Goal: Transaction & Acquisition: Purchase product/service

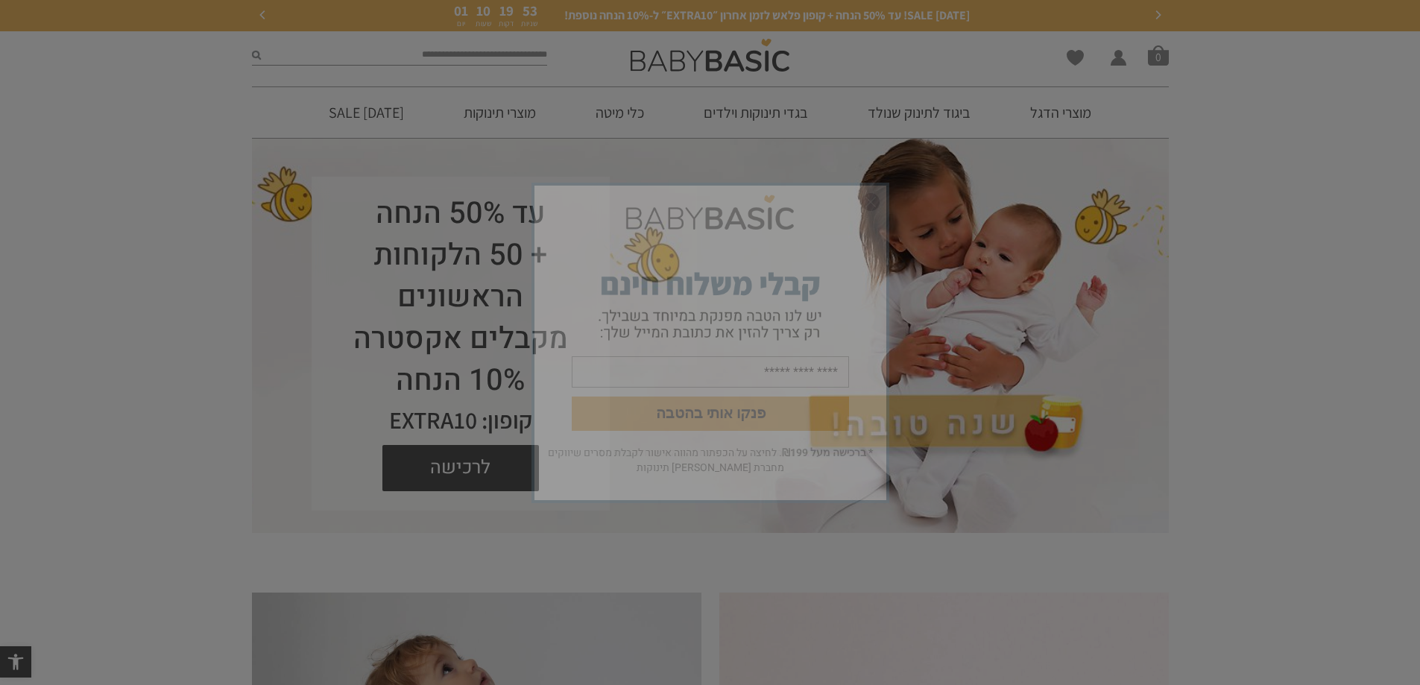
click at [872, 201] on img "סגור" at bounding box center [871, 202] width 18 height 18
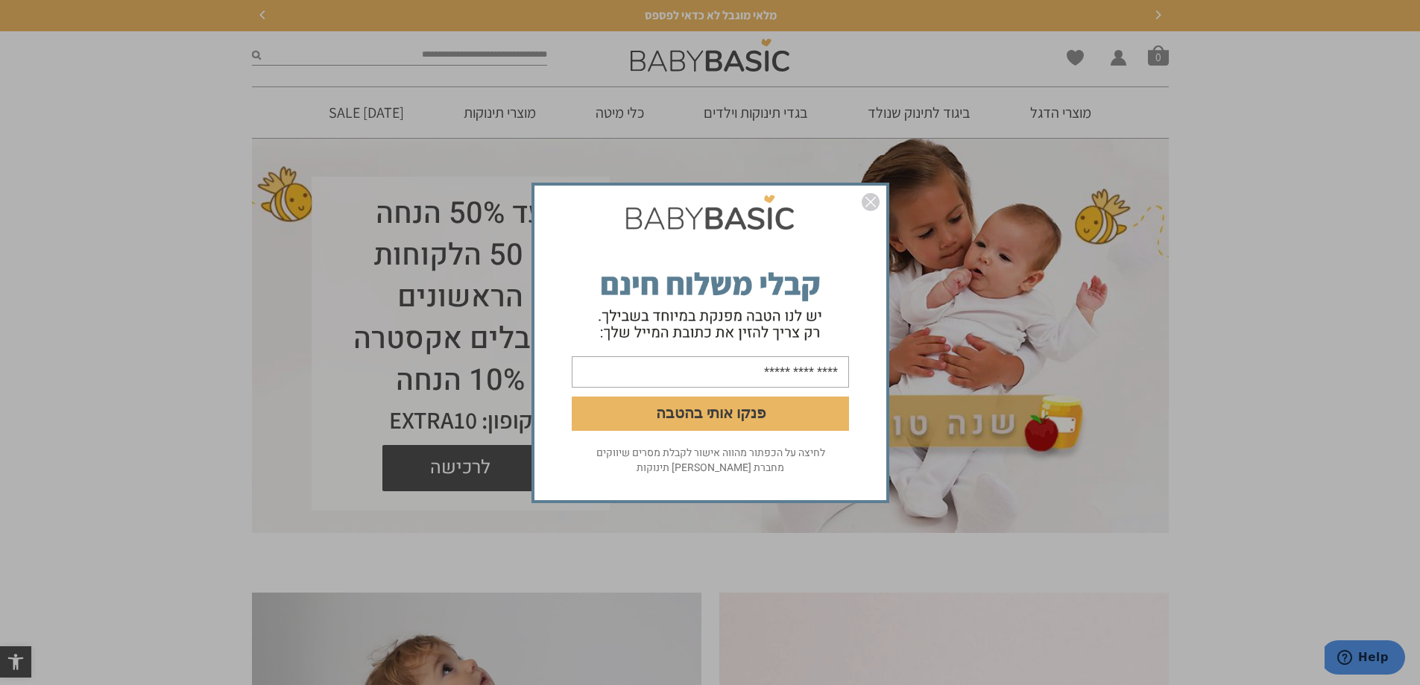
drag, startPoint x: 371, startPoint y: 107, endPoint x: 395, endPoint y: 121, distance: 27.4
click at [374, 110] on div "פנקו אותי בהטבה לחיצה על הכפתור מהווה אישור לקבלת מסרים שיווקים מחברת אריה בגדי…" at bounding box center [710, 342] width 1420 height 685
click at [866, 199] on img "סגור" at bounding box center [871, 202] width 18 height 18
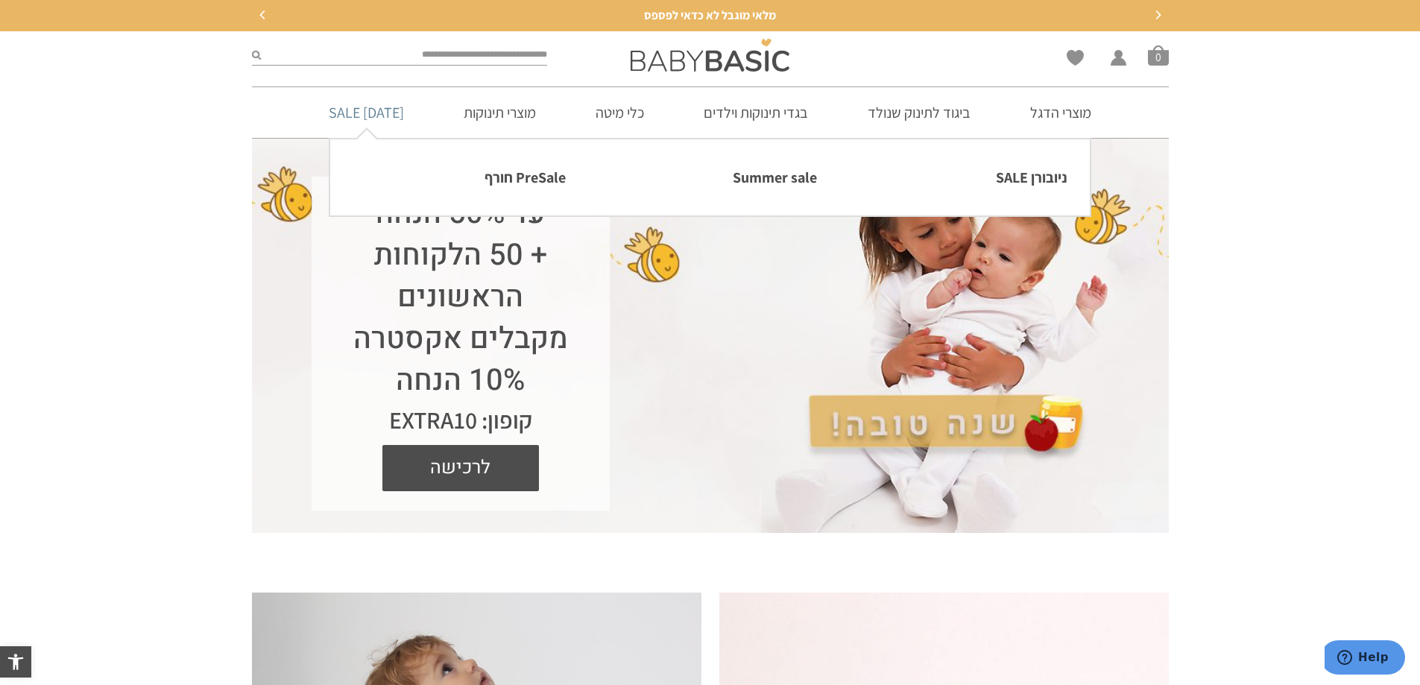
click at [378, 117] on link "[DATE] SALE" at bounding box center [366, 112] width 120 height 51
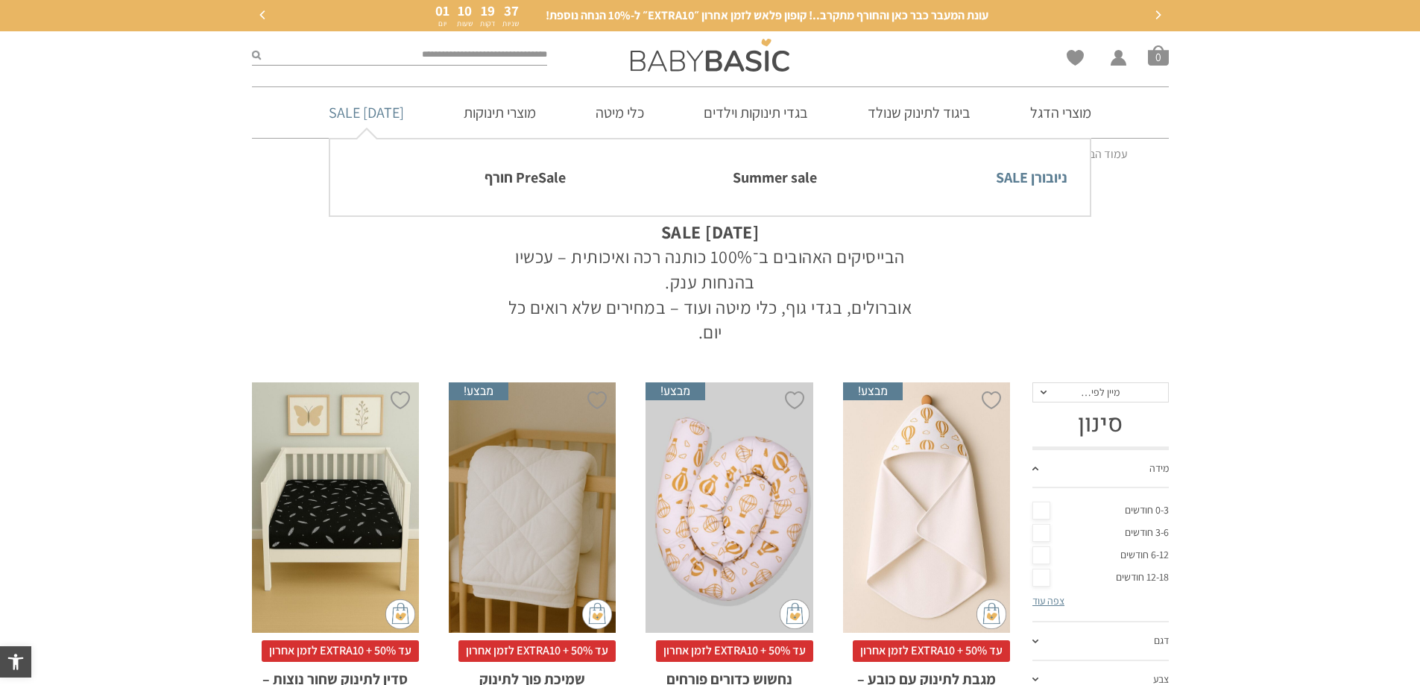
click at [1044, 181] on link "ניובורן SALE" at bounding box center [960, 177] width 213 height 31
click at [1030, 180] on link "ניובורן SALE" at bounding box center [960, 177] width 213 height 31
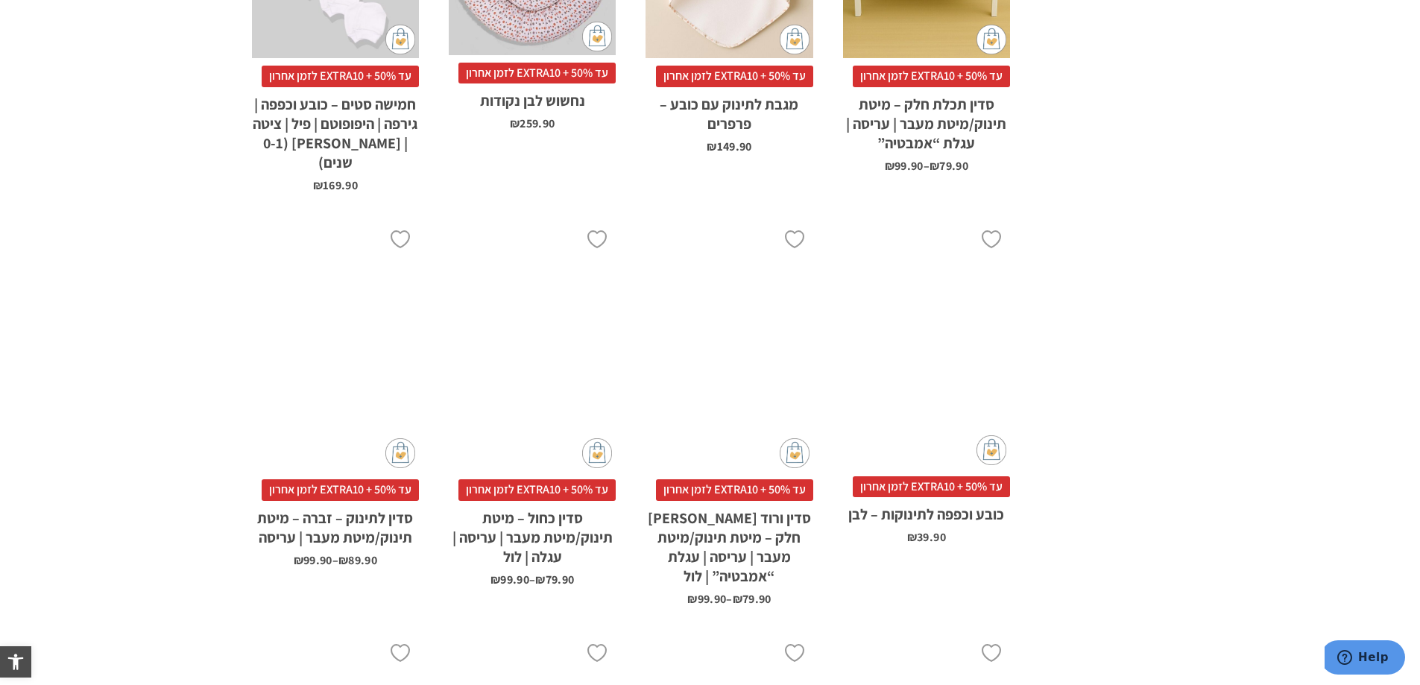
scroll to position [1022, 0]
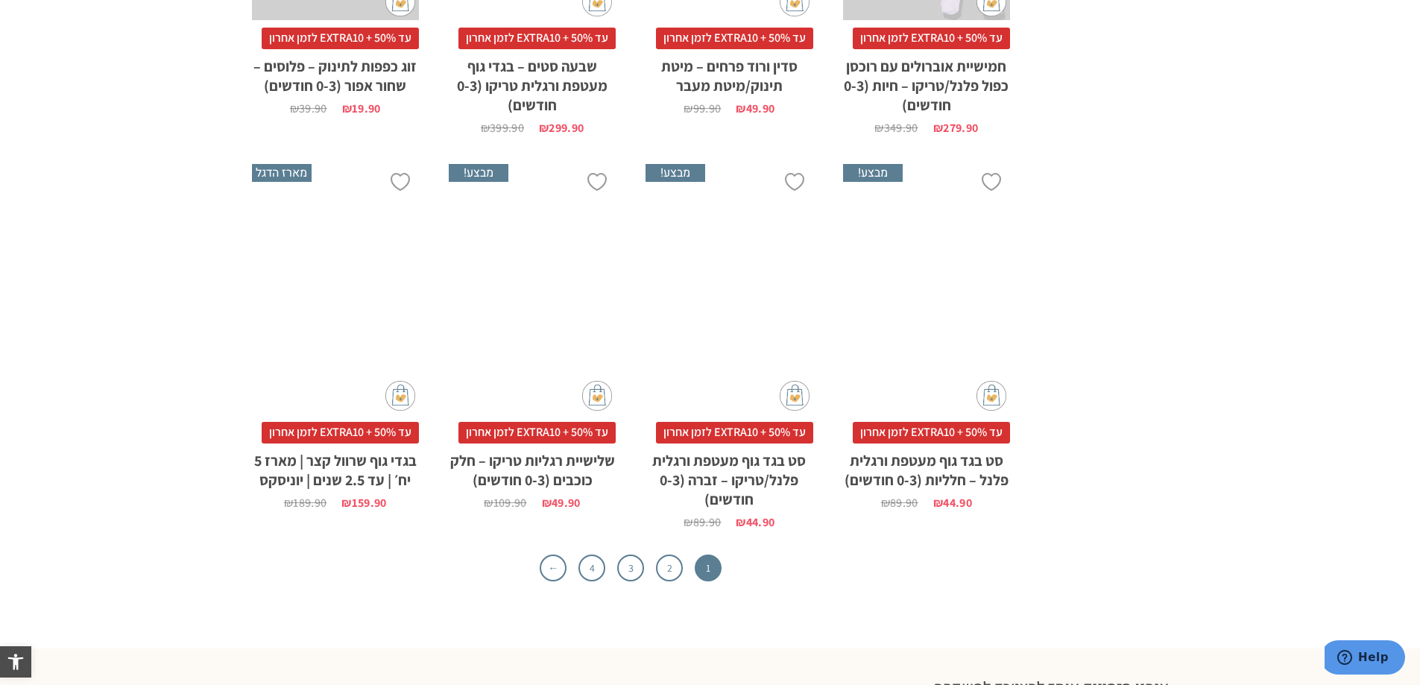
scroll to position [4847, 0]
